Goal: Find contact information: Obtain details needed to contact an individual or organization

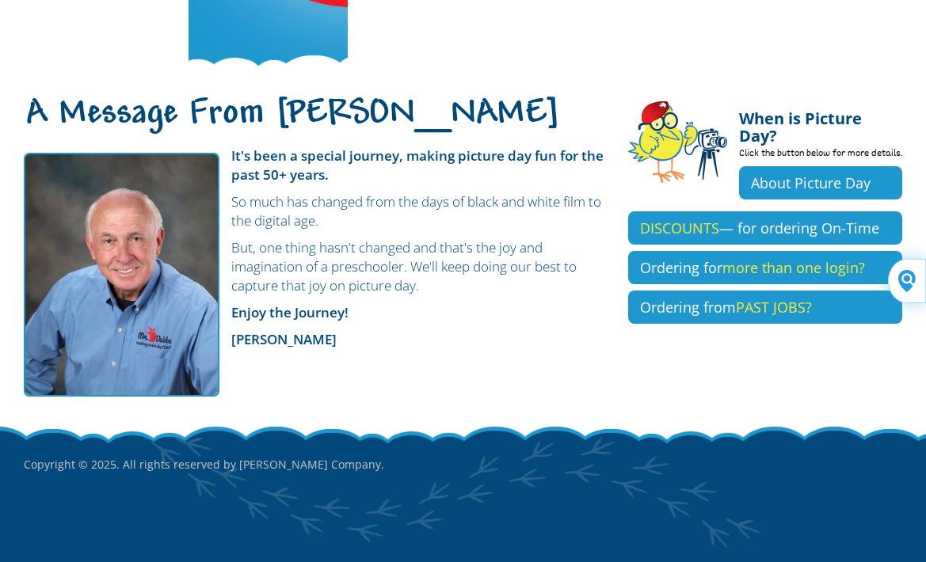
scroll to position [317, 0]
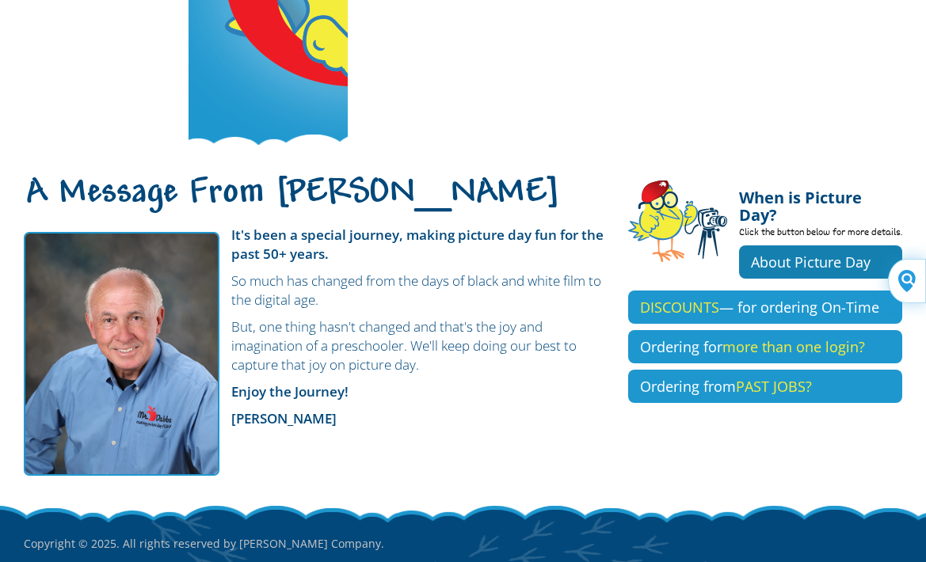
click at [739, 249] on link "About Picture Day" at bounding box center [820, 262] width 163 height 33
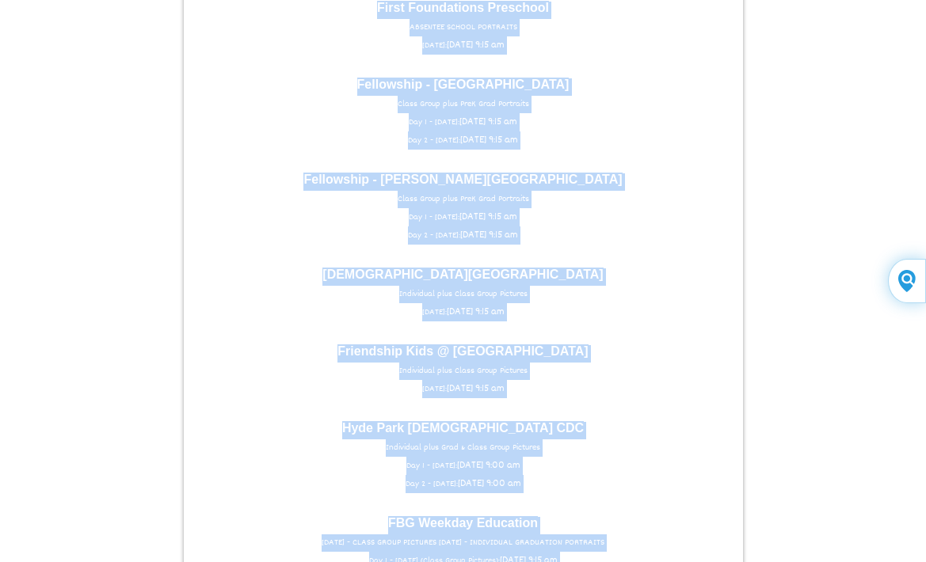
scroll to position [2574, 0]
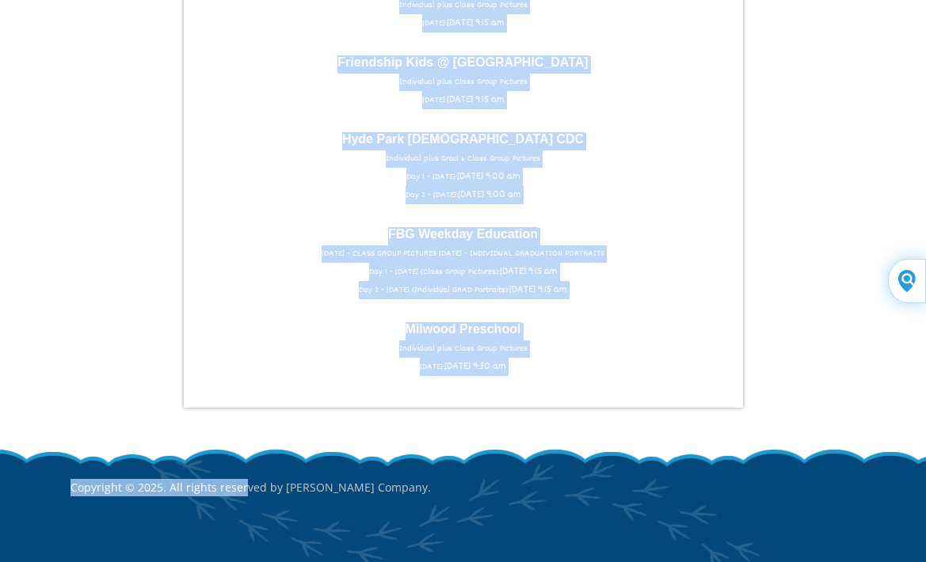
drag, startPoint x: 278, startPoint y: 143, endPoint x: 240, endPoint y: 417, distance: 276.7
drag, startPoint x: 240, startPoint y: 417, endPoint x: 208, endPoint y: 303, distance: 118.6
copy body "Casner Christian Academy Individual plus Sibling Portraits WEDNESDAY: Wed Septe…"
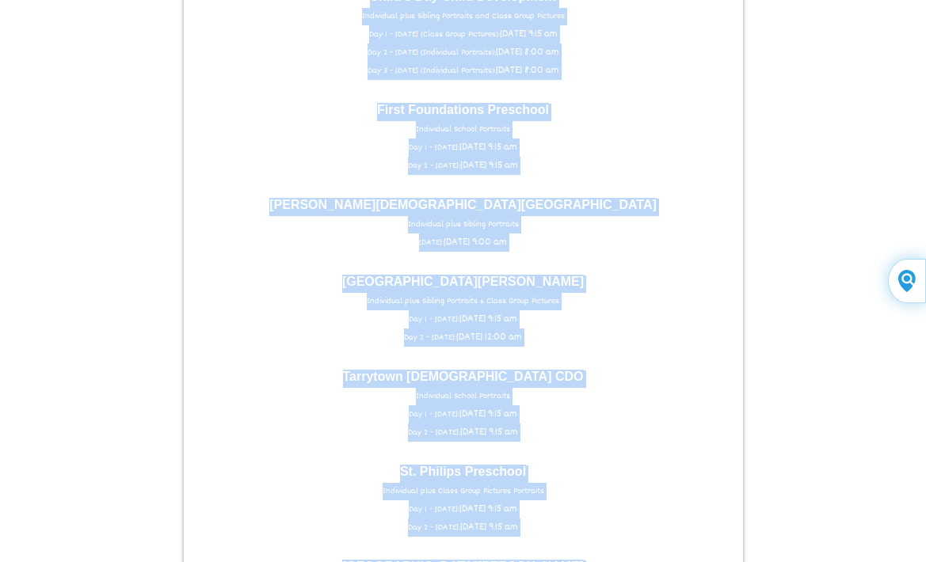
scroll to position [1386, 0]
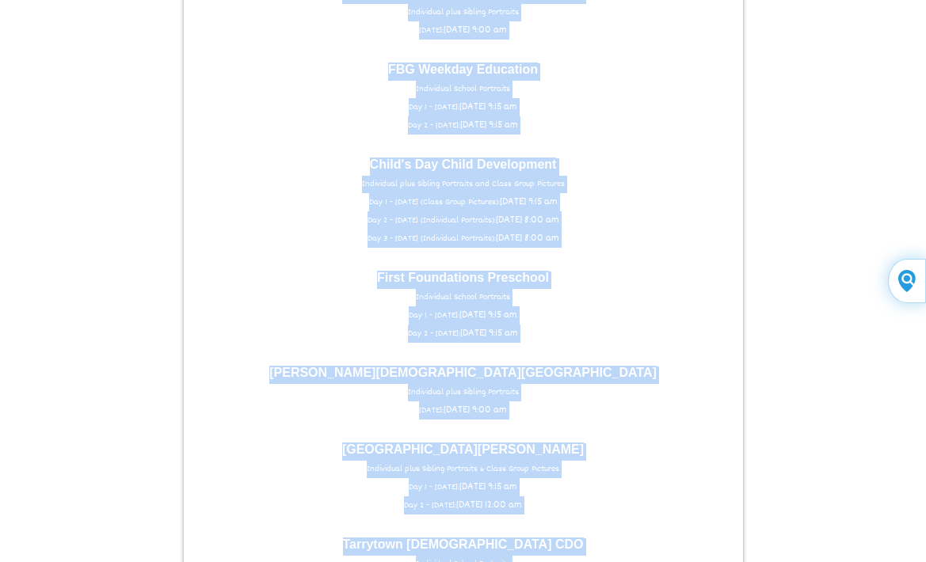
drag, startPoint x: 402, startPoint y: 193, endPoint x: 291, endPoint y: 292, distance: 149.3
click at [291, 292] on p "First Foundations Preschool Individual School Portraits Day 1 - TUESDAY: Tue Oc…" at bounding box center [463, 307] width 543 height 71
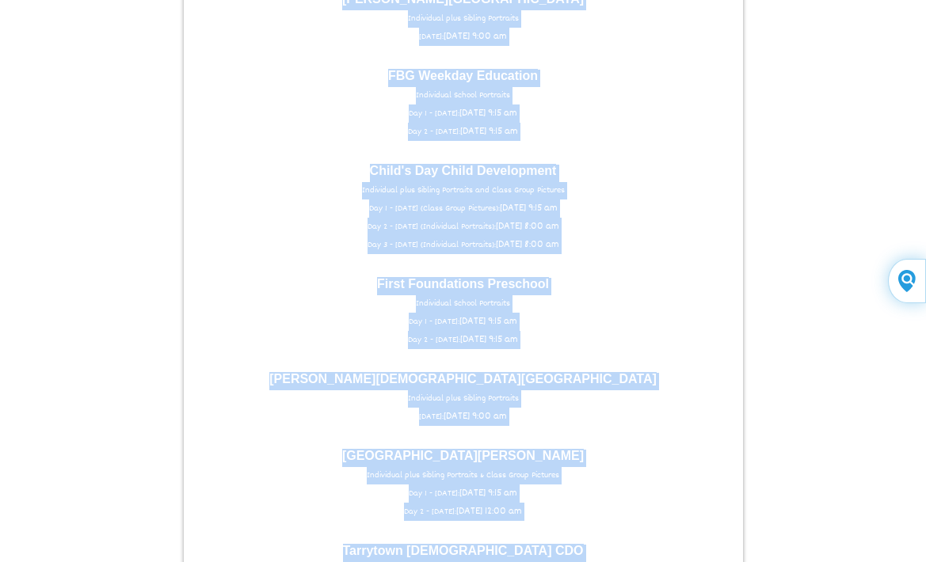
click at [229, 278] on p "First Foundations Preschool Individual School Portraits Day 1 - TUESDAY: Tue Oc…" at bounding box center [463, 313] width 543 height 71
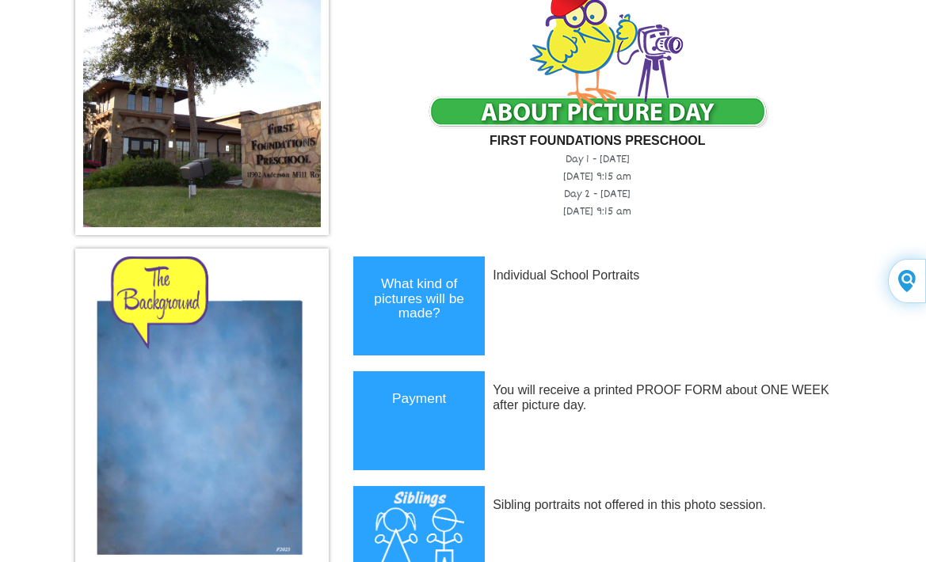
scroll to position [0, 0]
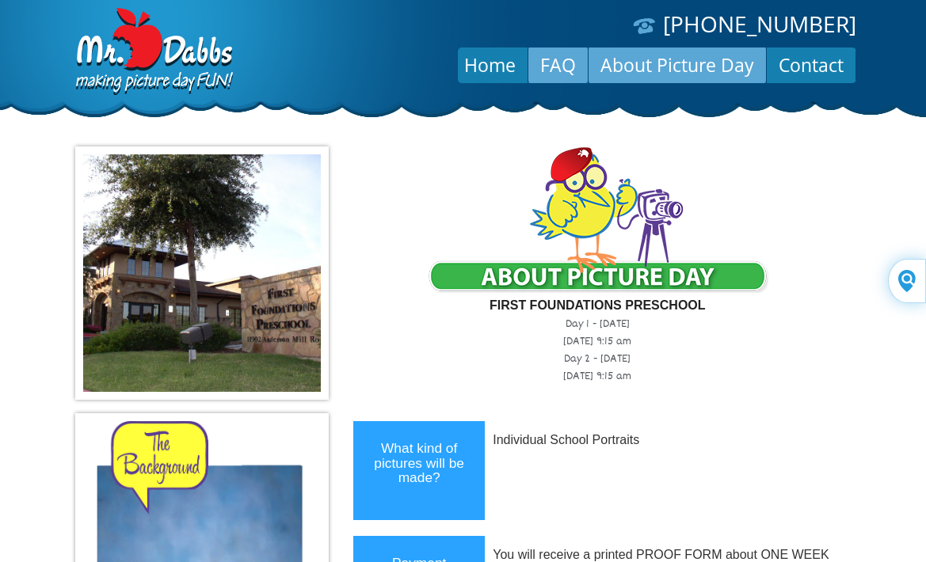
click at [543, 63] on link "FAQ" at bounding box center [557, 65] width 59 height 38
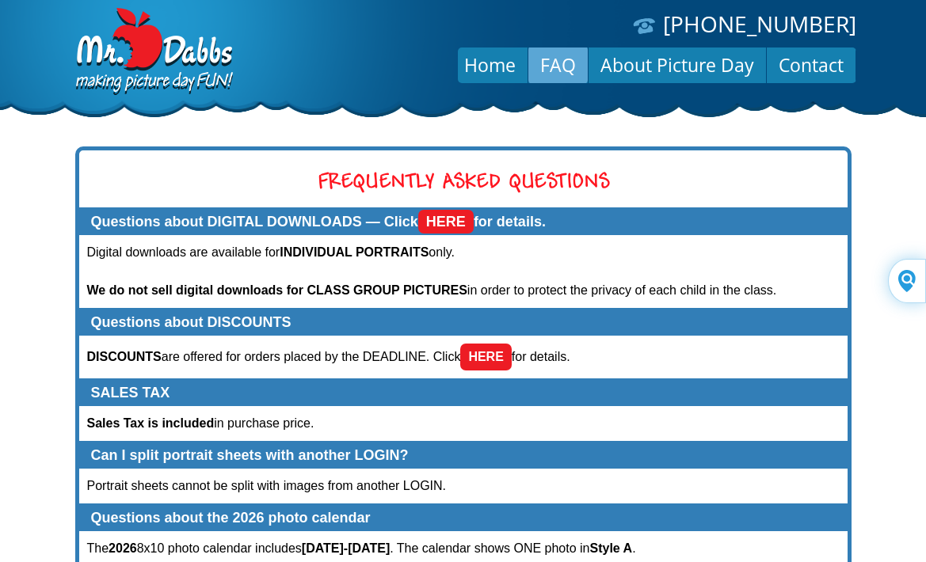
click at [489, 354] on link "HERE" at bounding box center [485, 357] width 51 height 27
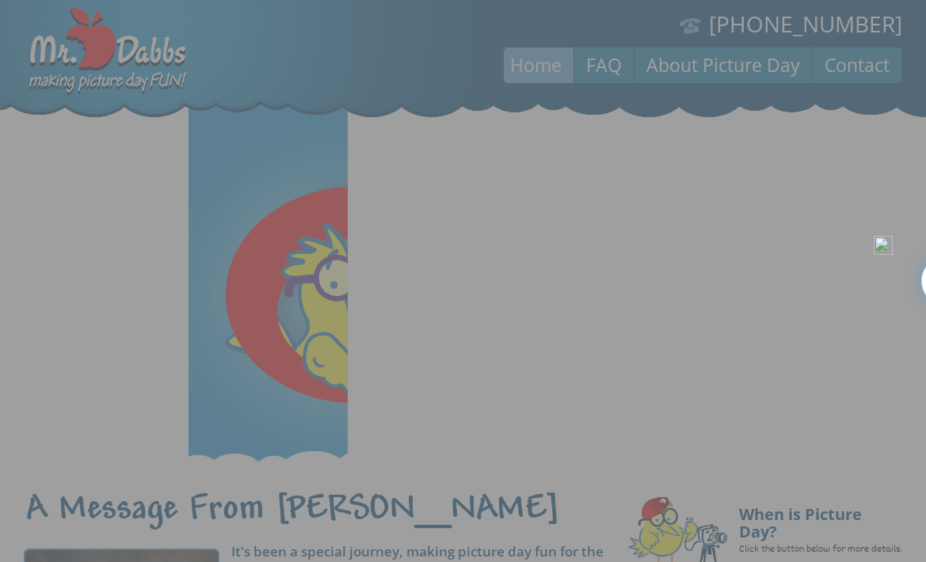
scroll to position [421, 0]
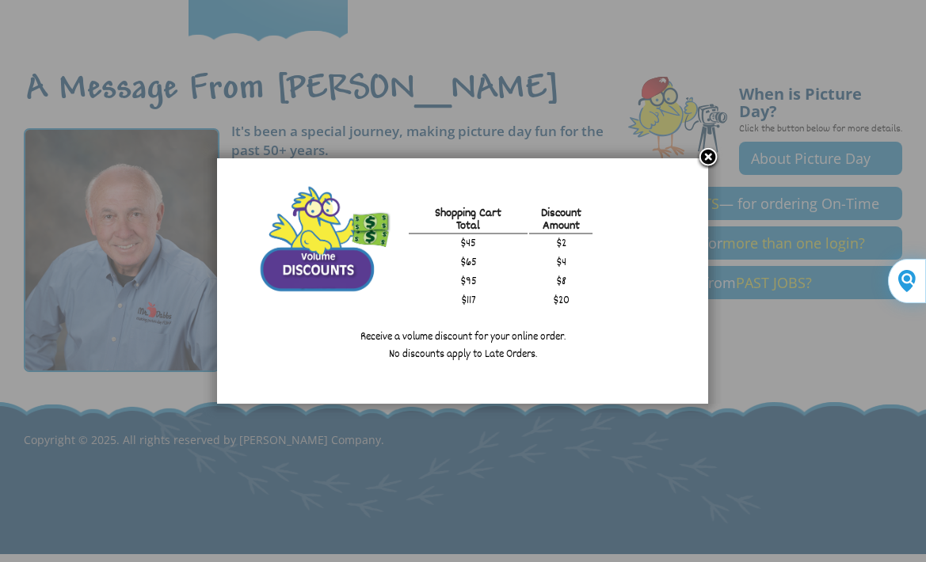
click at [709, 153] on link at bounding box center [708, 159] width 24 height 24
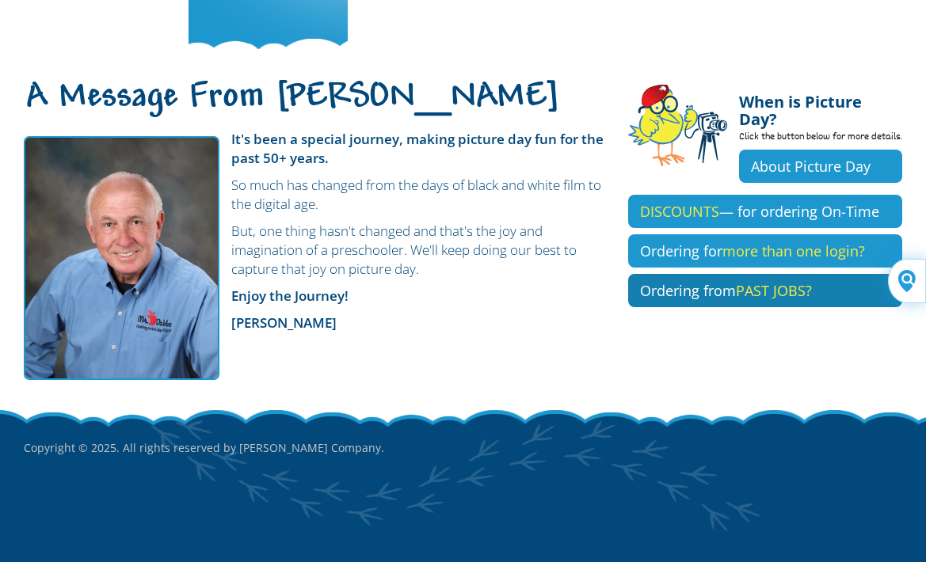
click at [628, 274] on link "Ordering from PAST JOBS?" at bounding box center [765, 290] width 274 height 33
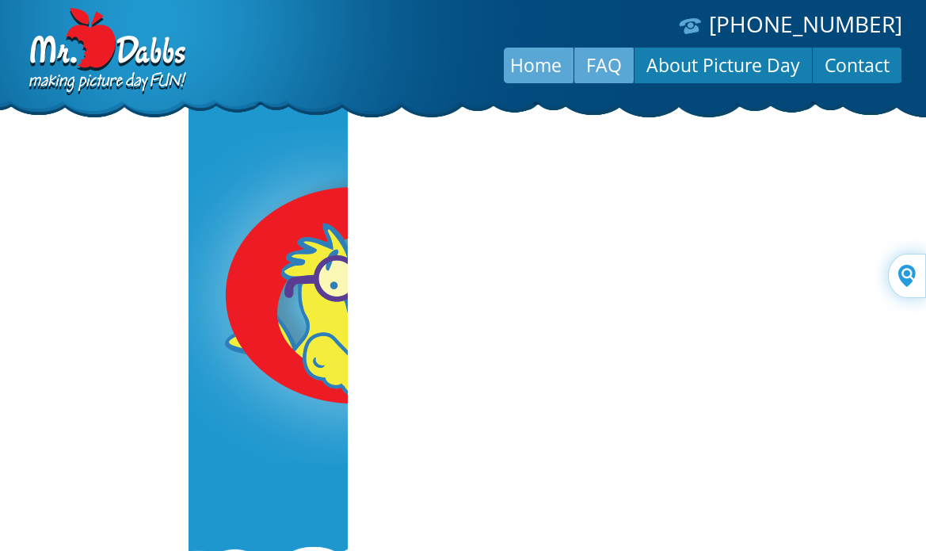
click at [609, 63] on link "FAQ" at bounding box center [603, 65] width 59 height 38
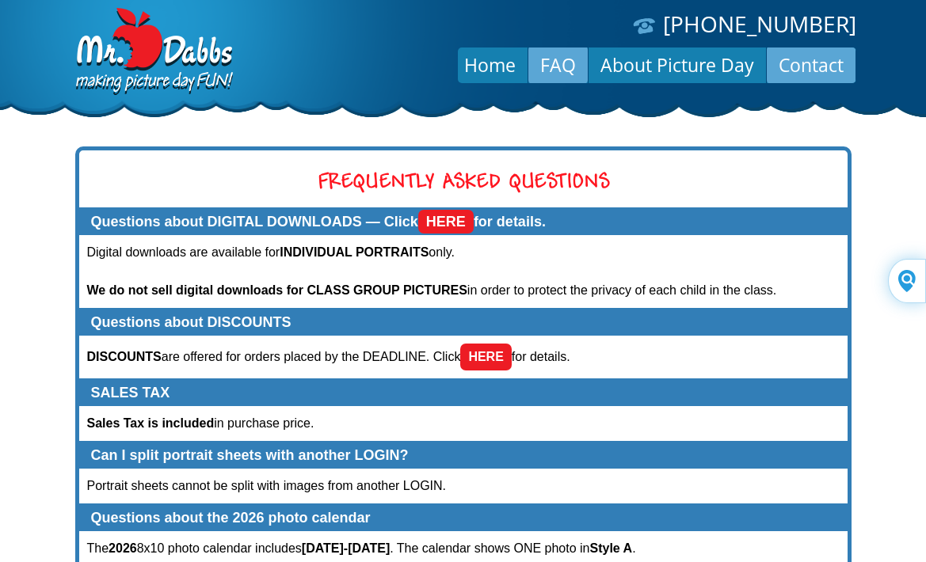
click at [795, 57] on link "Contact" at bounding box center [811, 65] width 89 height 38
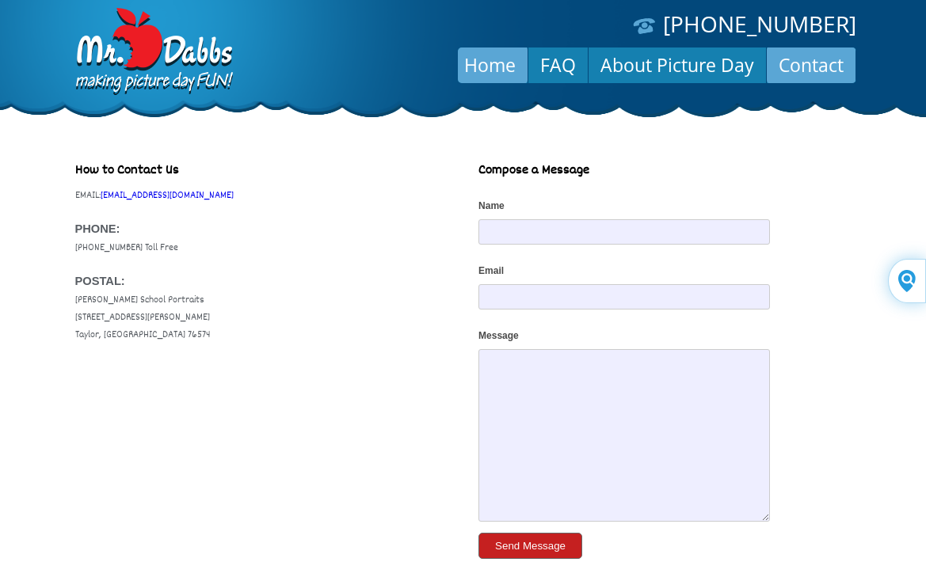
click at [486, 60] on link "Home" at bounding box center [489, 65] width 75 height 38
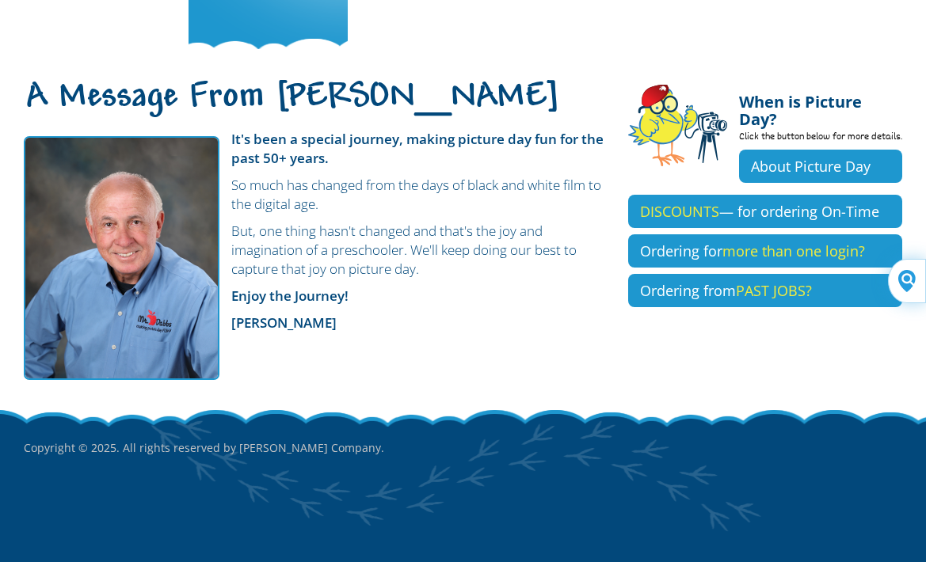
scroll to position [421, 0]
click at [739, 150] on link "About Picture Day" at bounding box center [820, 166] width 163 height 33
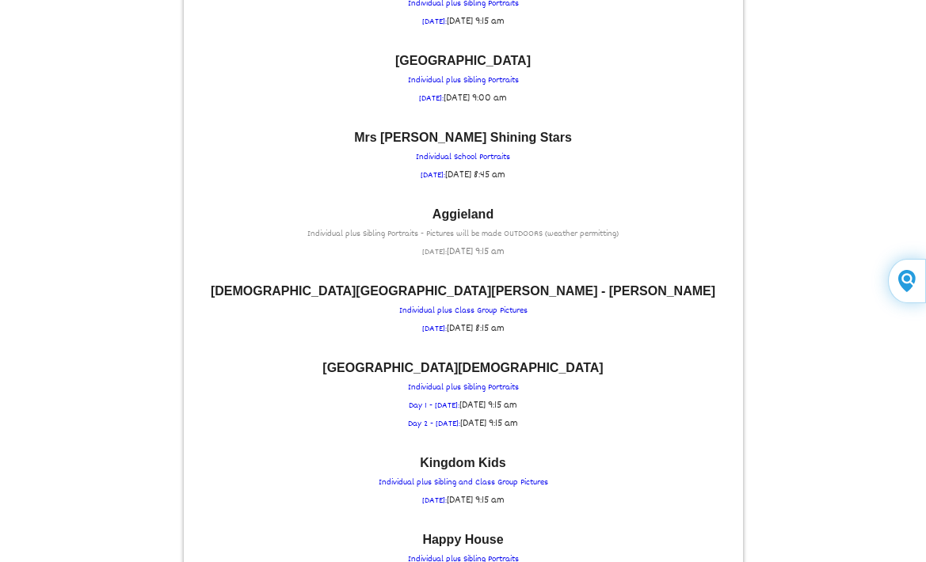
scroll to position [238, 0]
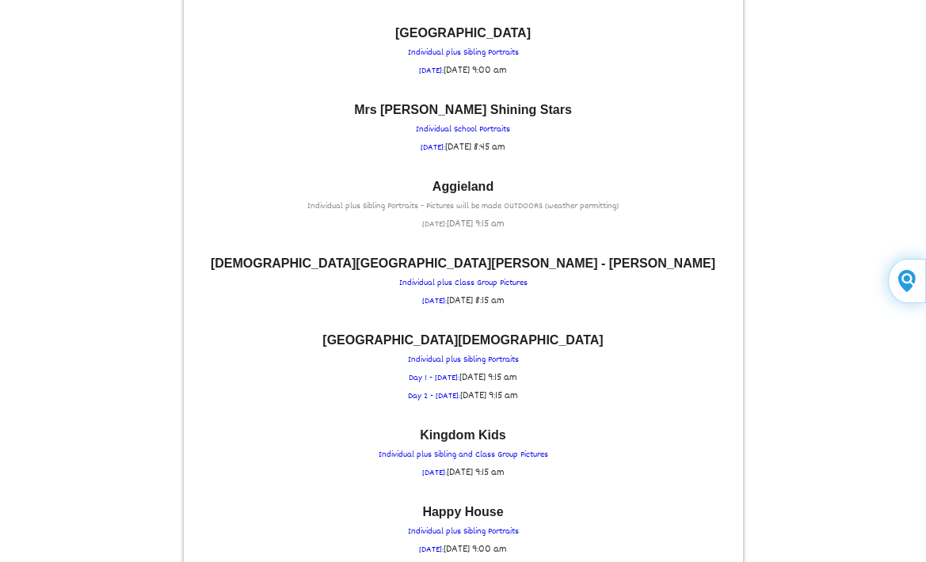
click at [455, 184] on font "Aggieland" at bounding box center [462, 186] width 61 height 13
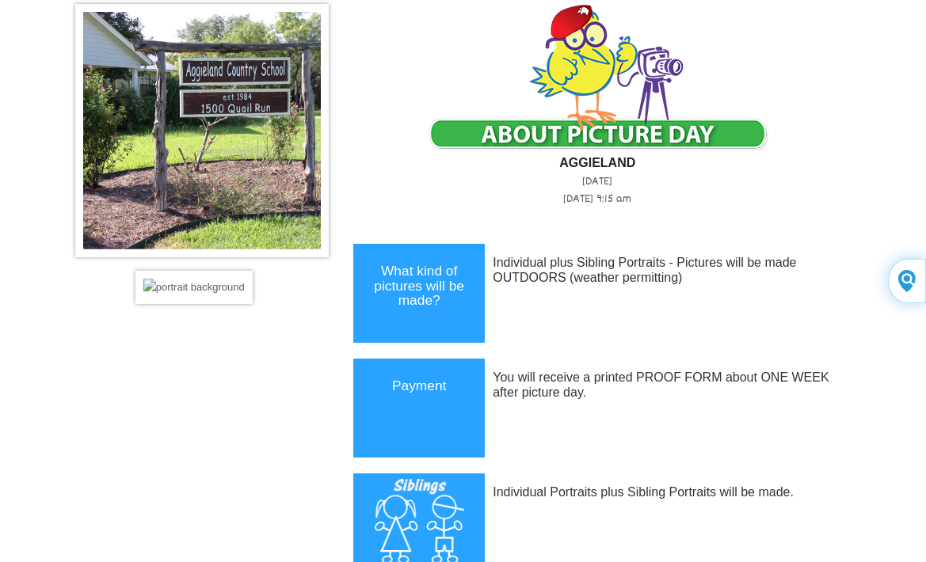
scroll to position [105, 0]
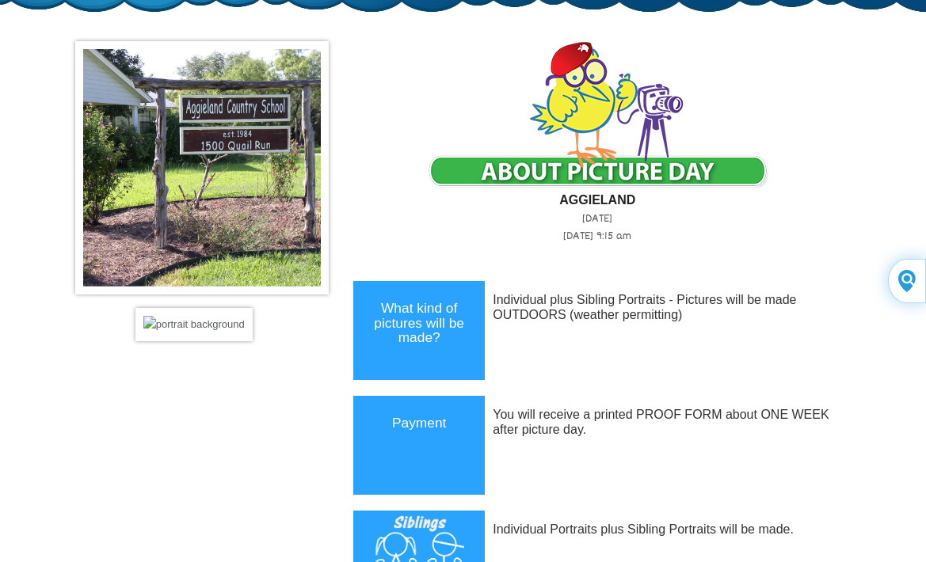
click at [179, 320] on img at bounding box center [193, 324] width 117 height 33
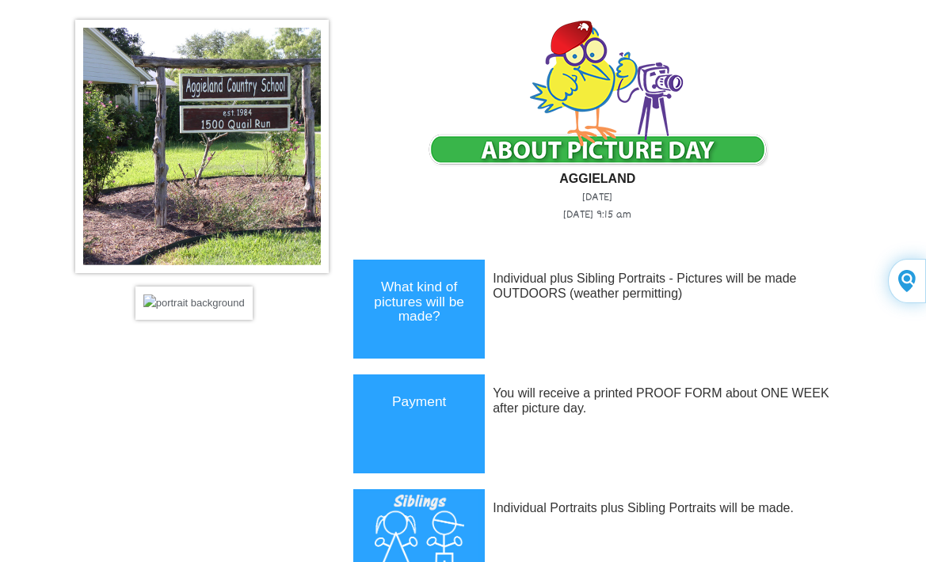
scroll to position [26, 0]
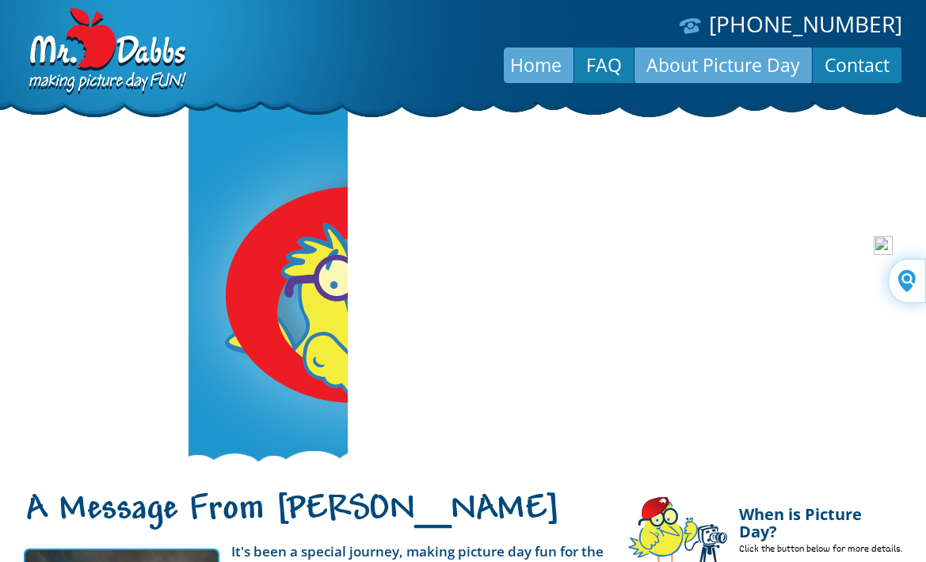
click at [668, 59] on link "About Picture Day" at bounding box center [722, 65] width 177 height 38
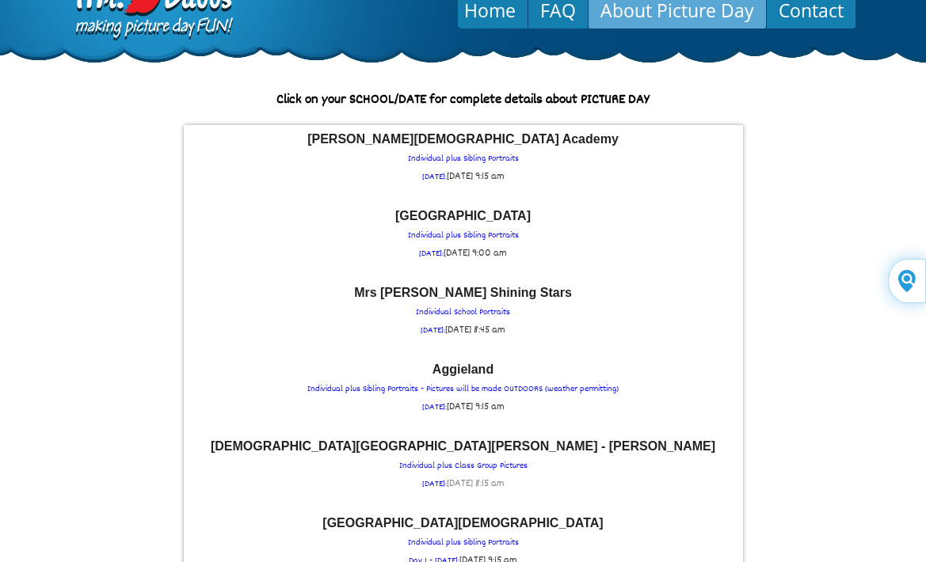
scroll to position [238, 0]
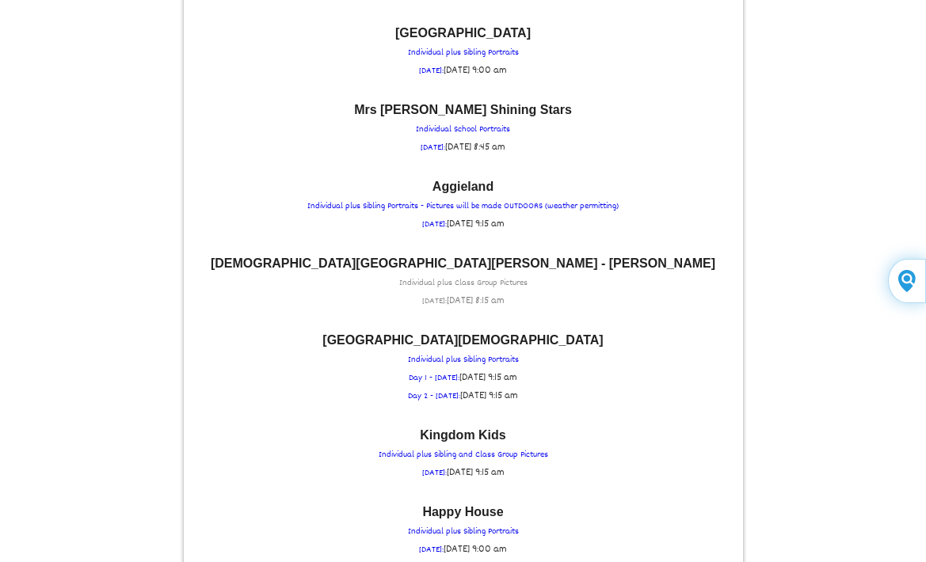
click at [455, 259] on font "St Paul Lutheran School - Serbin" at bounding box center [463, 263] width 505 height 13
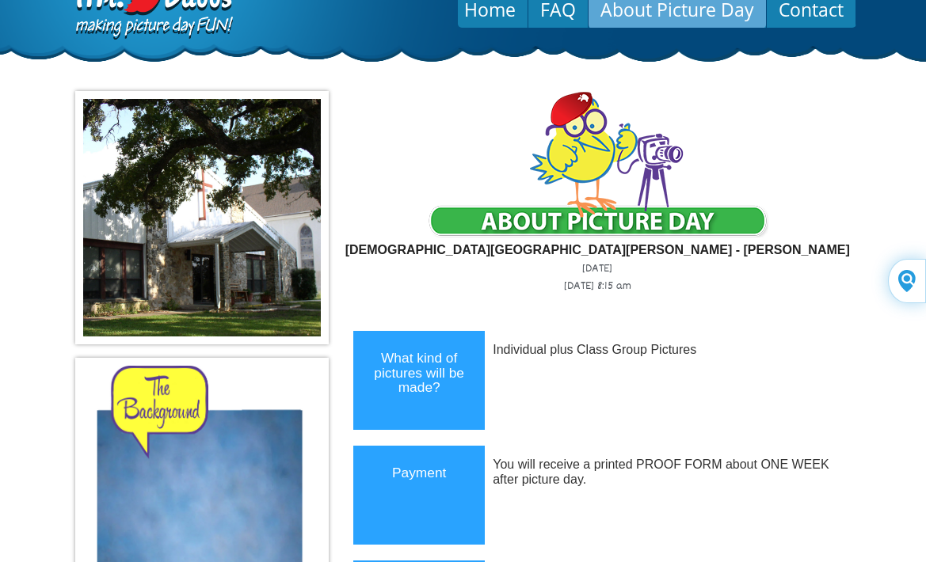
scroll to position [0, 0]
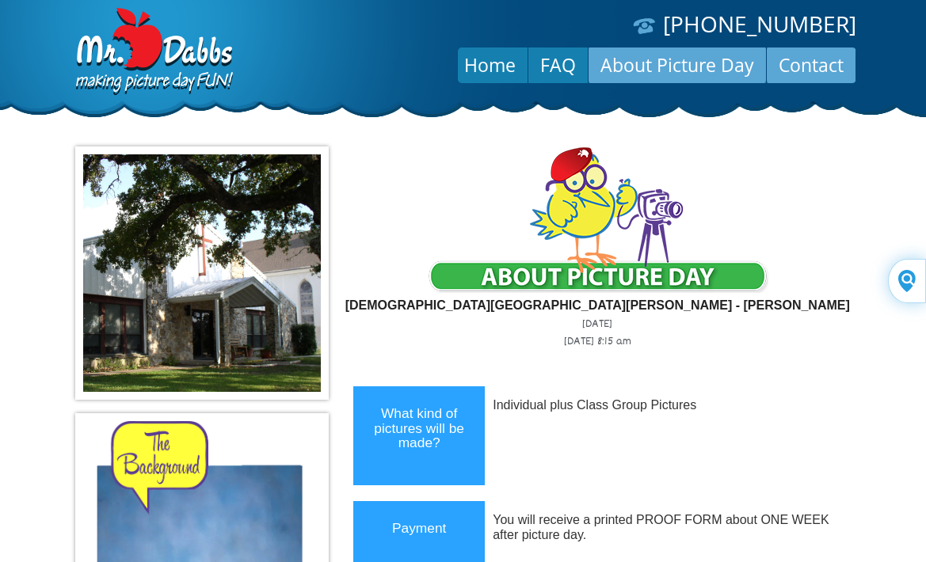
click at [788, 59] on link "Contact" at bounding box center [811, 65] width 89 height 38
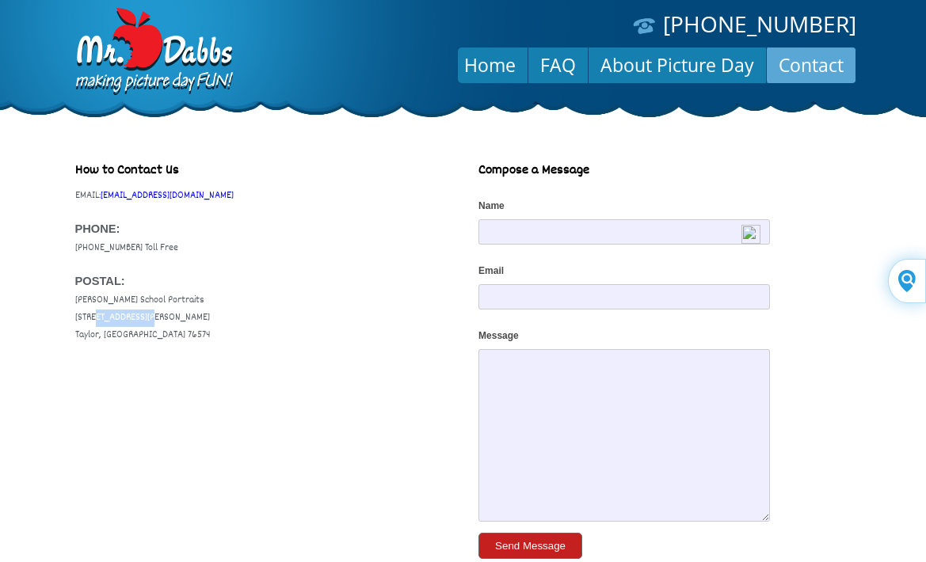
drag, startPoint x: 72, startPoint y: 314, endPoint x: 150, endPoint y: 320, distance: 77.9
click at [150, 320] on body "[PHONE_NUMBER] Menu Home FAQ About Picture Day Contact How to Contact Us EMAIL:…" at bounding box center [463, 281] width 926 height 562
drag, startPoint x: 150, startPoint y: 320, endPoint x: 128, endPoint y: 322, distance: 22.3
copy p "[STREET_ADDRESS][PERSON_NAME]"
